Goal: Task Accomplishment & Management: Manage account settings

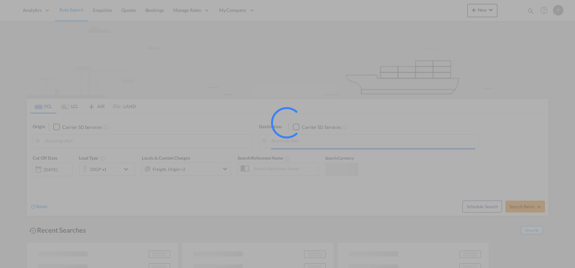
type input "DT9"
type input "[GEOGRAPHIC_DATA], [GEOGRAPHIC_DATA]"
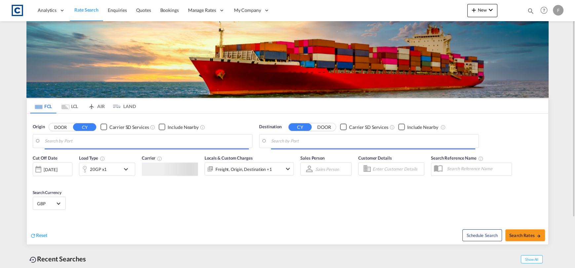
type input "GB-DT9, Dorset"
type input "[GEOGRAPHIC_DATA], [GEOGRAPHIC_DATA]"
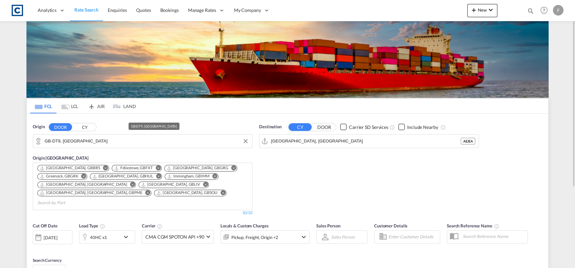
click at [82, 142] on input "GB-DT9, Dorset" at bounding box center [147, 141] width 204 height 10
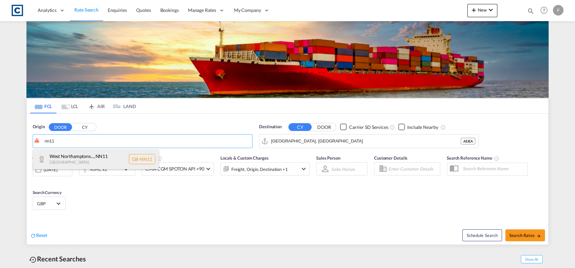
click at [133, 157] on div "West Northamptons... , NN11 United Kingdom GB-NN11" at bounding box center [96, 159] width 126 height 20
type input "GB-NN11, West Northamptonshire"
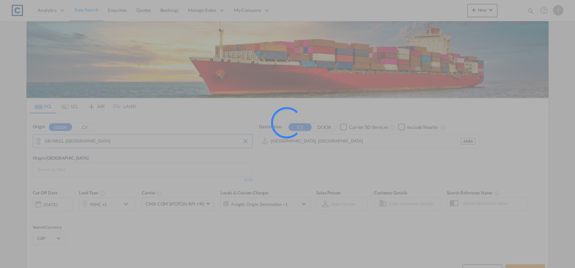
click at [311, 141] on input "[GEOGRAPHIC_DATA], [GEOGRAPHIC_DATA]" at bounding box center [366, 141] width 190 height 10
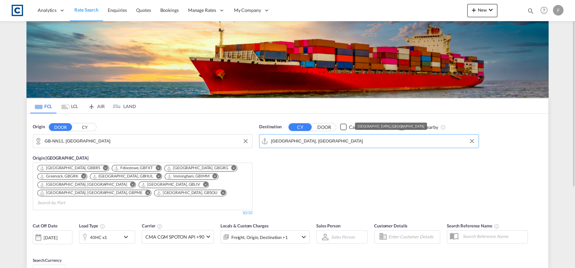
drag, startPoint x: 311, startPoint y: 144, endPoint x: 318, endPoint y: 143, distance: 6.3
click at [312, 143] on input "[GEOGRAPHIC_DATA], [GEOGRAPHIC_DATA]" at bounding box center [373, 141] width 204 height 10
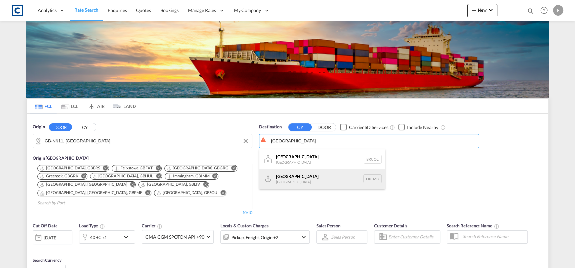
click at [299, 171] on div "Colombo Sri Lanka LKCMB" at bounding box center [322, 179] width 126 height 20
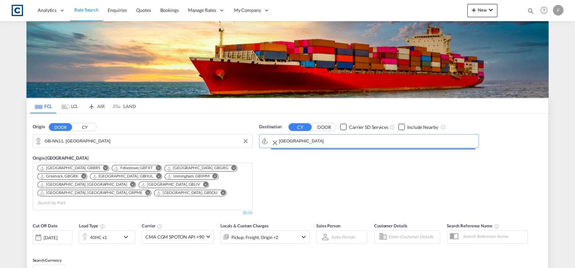
type input "Colombo, LKCMB"
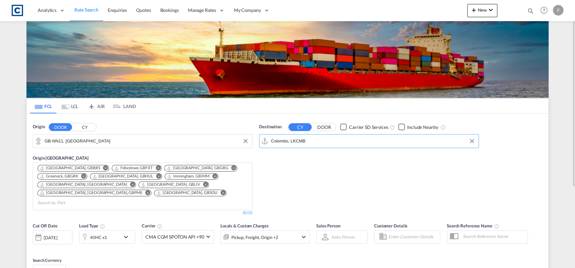
click at [95, 233] on div "40HC x1" at bounding box center [98, 237] width 17 height 9
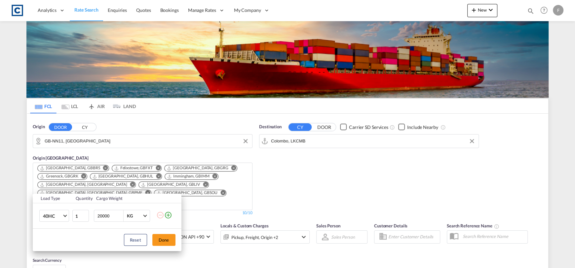
click at [168, 217] on md-icon "icon-plus-circle-outline" at bounding box center [168, 215] width 8 height 8
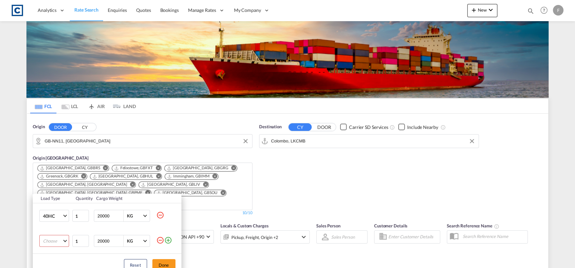
click at [52, 239] on md-select "Choose 20GP 40GP 40HC 45HC 20RE 40RE 40HR 20OT 40OT 20FR 40FR 40NR 20NR 45S 20T…" at bounding box center [54, 241] width 30 height 12
click at [54, 188] on md-option "20GP" at bounding box center [59, 188] width 45 height 16
click at [163, 260] on button "Done" at bounding box center [163, 265] width 23 height 12
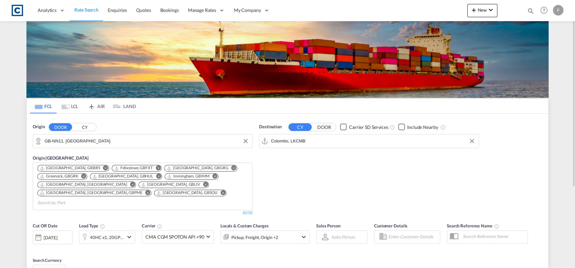
click at [59, 233] on div "[DATE]" at bounding box center [53, 237] width 40 height 14
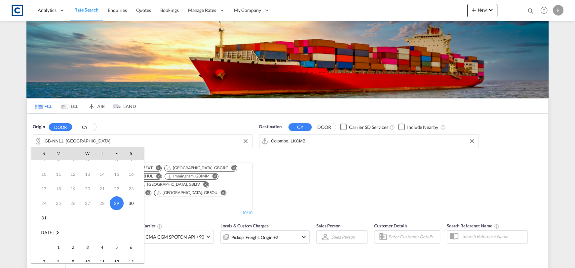
scroll to position [33, 0]
click at [61, 233] on span "1" at bounding box center [58, 236] width 13 height 13
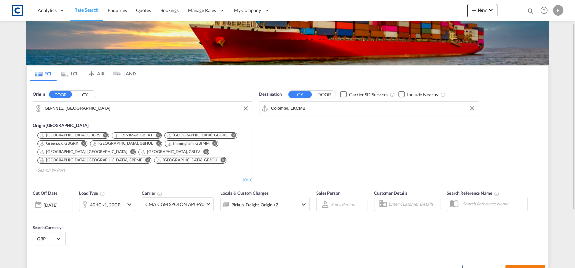
click at [523, 268] on span "Search Rates" at bounding box center [525, 270] width 32 height 5
type input "NN11 to LKCMB / 1 Sep 2025"
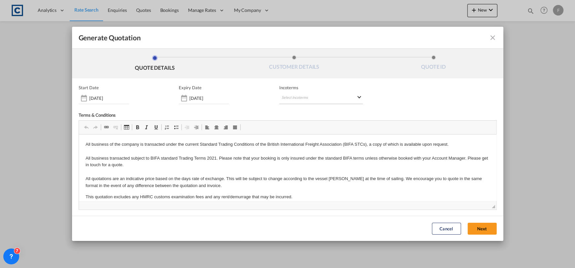
click at [280, 94] on md-select "Select Incoterms DAP - export Delivered at Place DAP - import Delivered at Plac…" at bounding box center [321, 98] width 84 height 12
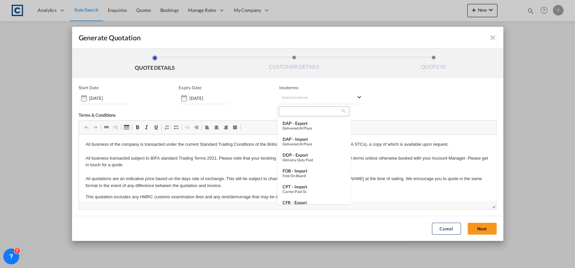
click at [296, 110] on input "search" at bounding box center [311, 111] width 61 height 6
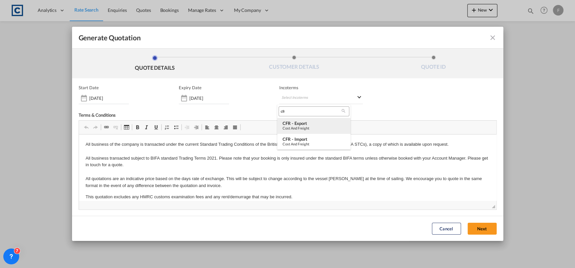
type input "cfr"
click at [303, 128] on div "Cost and Freight" at bounding box center [314, 128] width 63 height 4
click at [489, 38] on md-icon "icon-close fg-AAA8AD cursor m-0" at bounding box center [493, 38] width 8 height 8
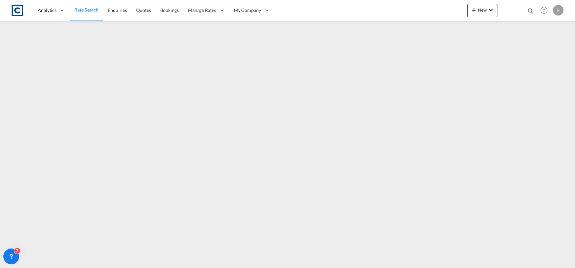
click at [527, 10] on md-icon "icon-magnify" at bounding box center [530, 10] width 7 height 7
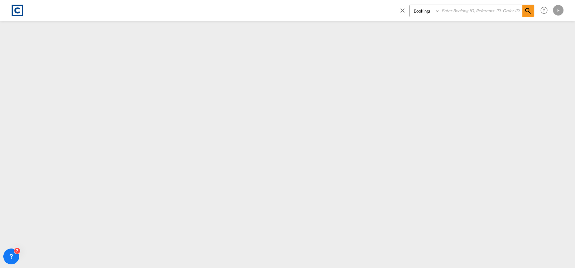
drag, startPoint x: 401, startPoint y: 11, endPoint x: 396, endPoint y: 11, distance: 5.3
click at [396, 11] on div "Bookings Quotes Enquiries Help Resources Product Release F My Profile Logout" at bounding box center [480, 10] width 170 height 20
paste input "CAD000009472"
type input "CAD000009472"
click at [422, 12] on select "Bookings Quotes Enquiries" at bounding box center [425, 11] width 31 height 12
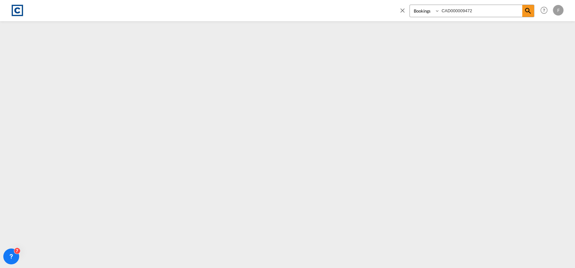
select select "Quotes"
click at [410, 5] on select "Bookings Quotes Enquiries" at bounding box center [425, 11] width 31 height 12
click at [532, 7] on span at bounding box center [528, 11] width 12 height 12
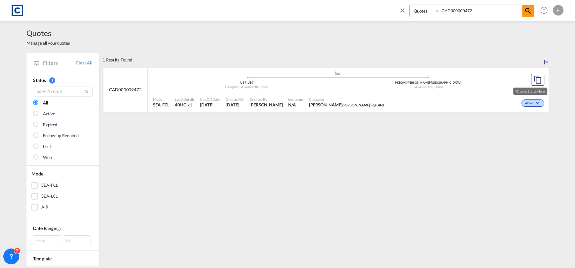
click at [535, 101] on md-icon "icon-chevron-down" at bounding box center [539, 103] width 8 height 4
click at [525, 131] on span "Won" at bounding box center [520, 131] width 17 height 7
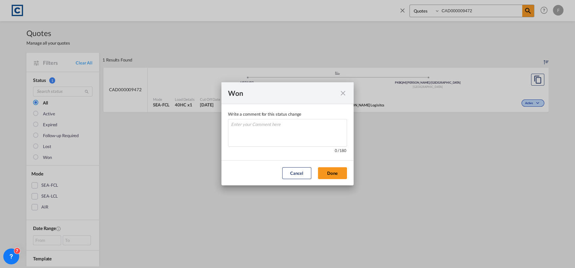
click at [293, 145] on div "Write a comment ..." at bounding box center [287, 146] width 119 height 3
click at [284, 137] on textarea "Write a comment ..." at bounding box center [287, 133] width 119 height 28
type textarea "W"
click at [338, 174] on button "Done" at bounding box center [332, 173] width 29 height 12
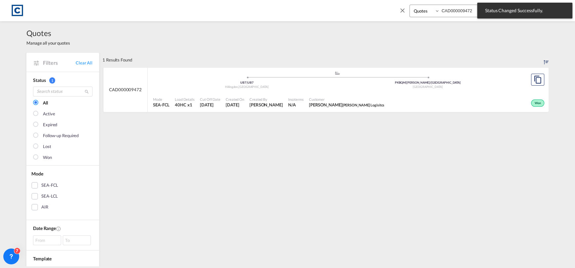
click at [387, 96] on div "Won" at bounding box center [466, 102] width 159 height 17
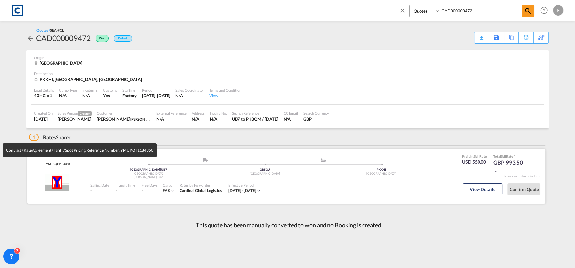
click at [62, 163] on span "YMUKQT1184350" at bounding box center [57, 164] width 26 height 4
copy span "YMUKQT1184350"
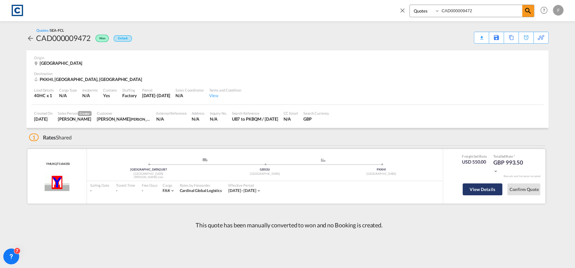
click at [477, 188] on button "View Details" at bounding box center [483, 189] width 40 height 12
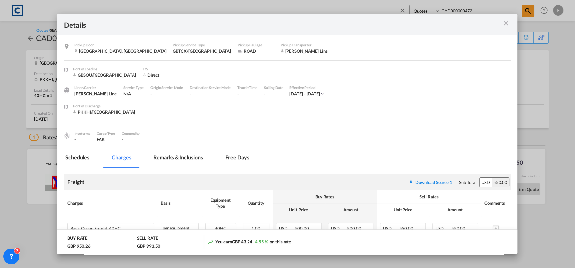
click at [437, 180] on div "Download Source 1" at bounding box center [433, 182] width 37 height 5
